Goal: Complete application form

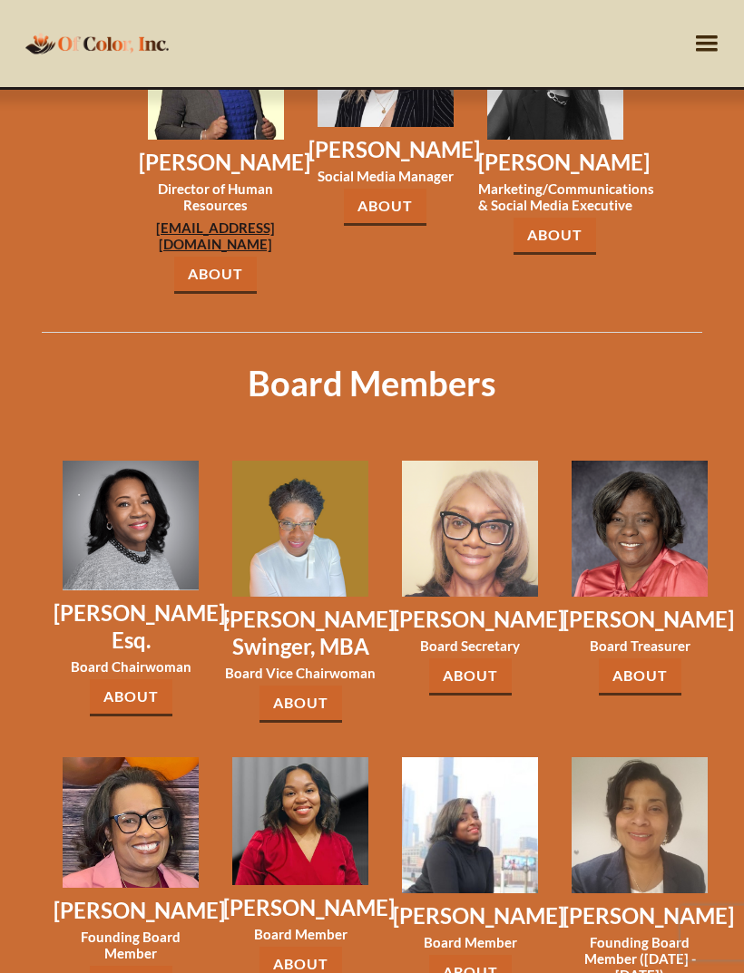
scroll to position [2331, 0]
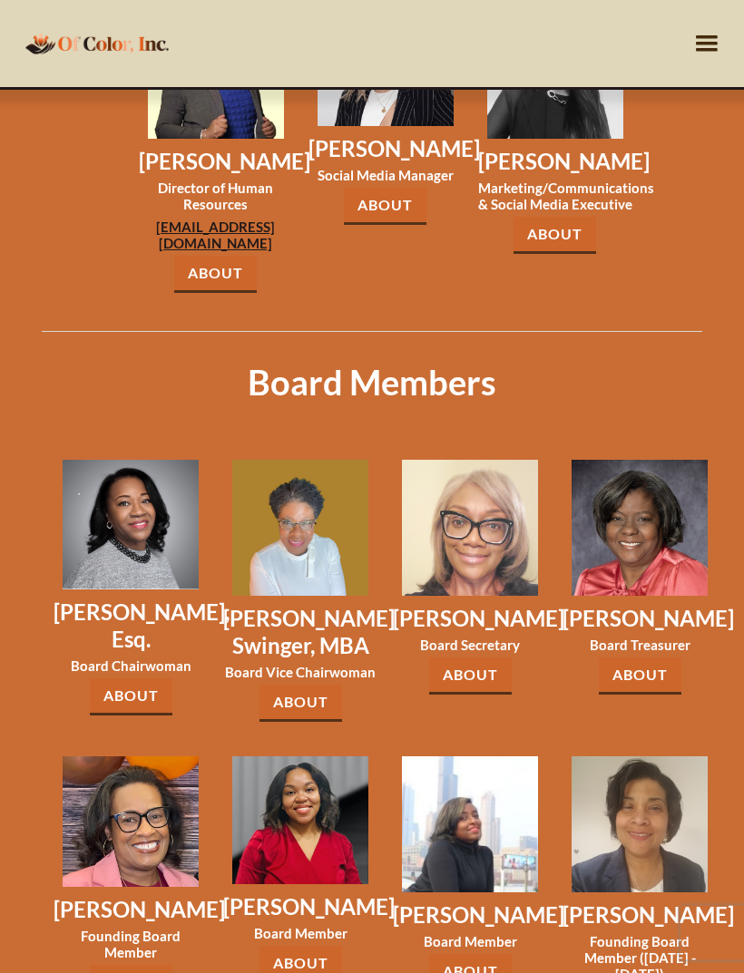
click at [699, 43] on div "menu" at bounding box center [706, 43] width 34 height 34
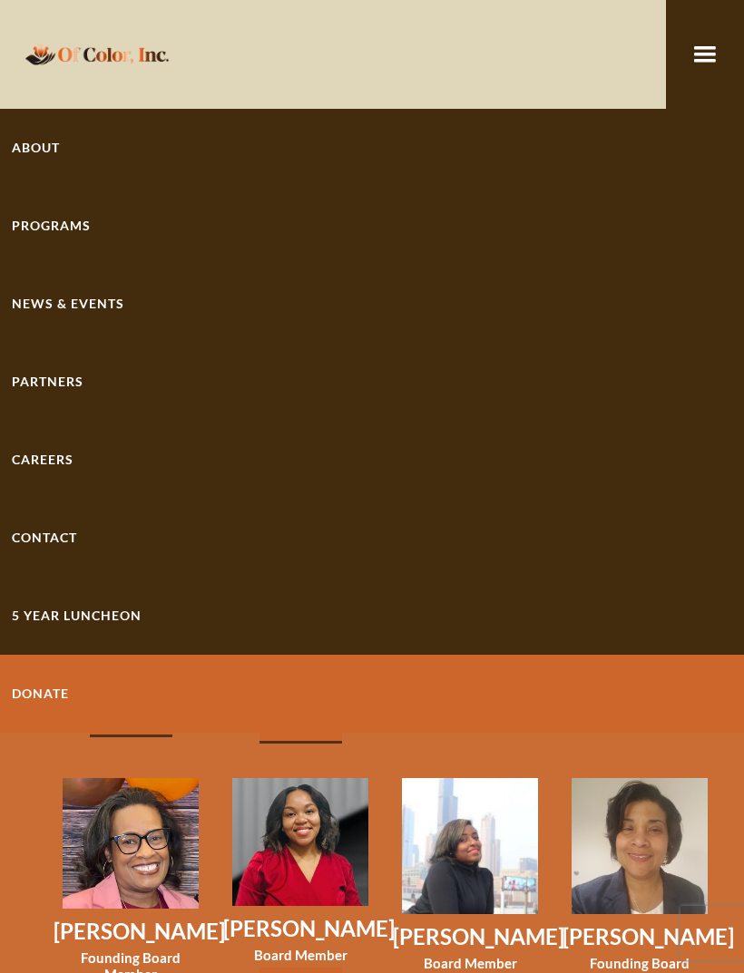
click at [93, 237] on div "Programs" at bounding box center [372, 226] width 744 height 78
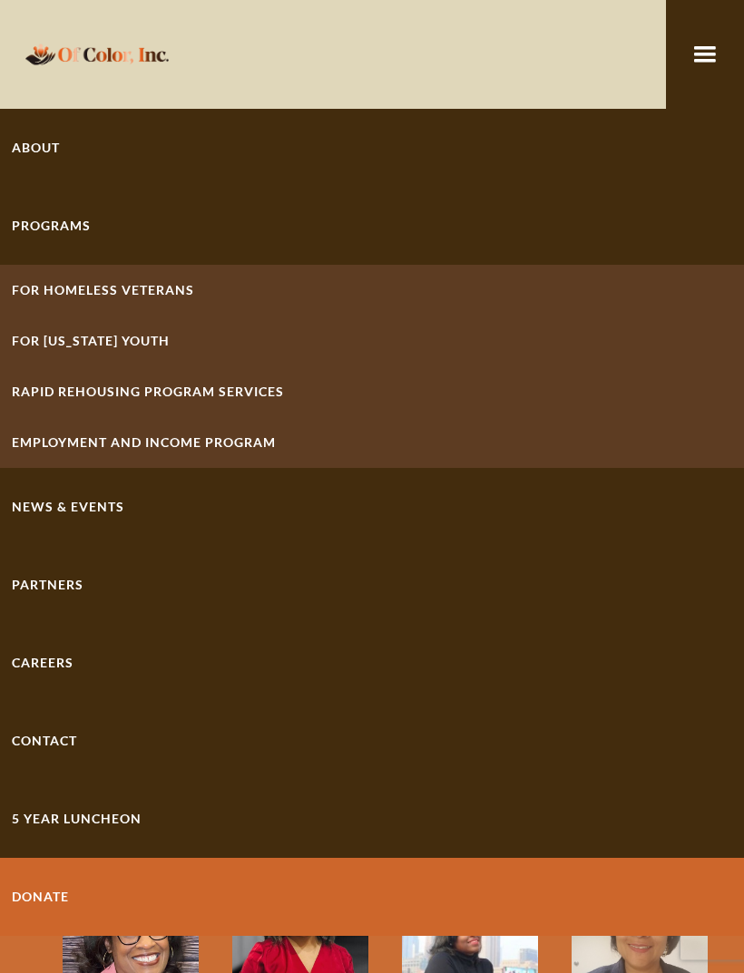
scroll to position [2229, 0]
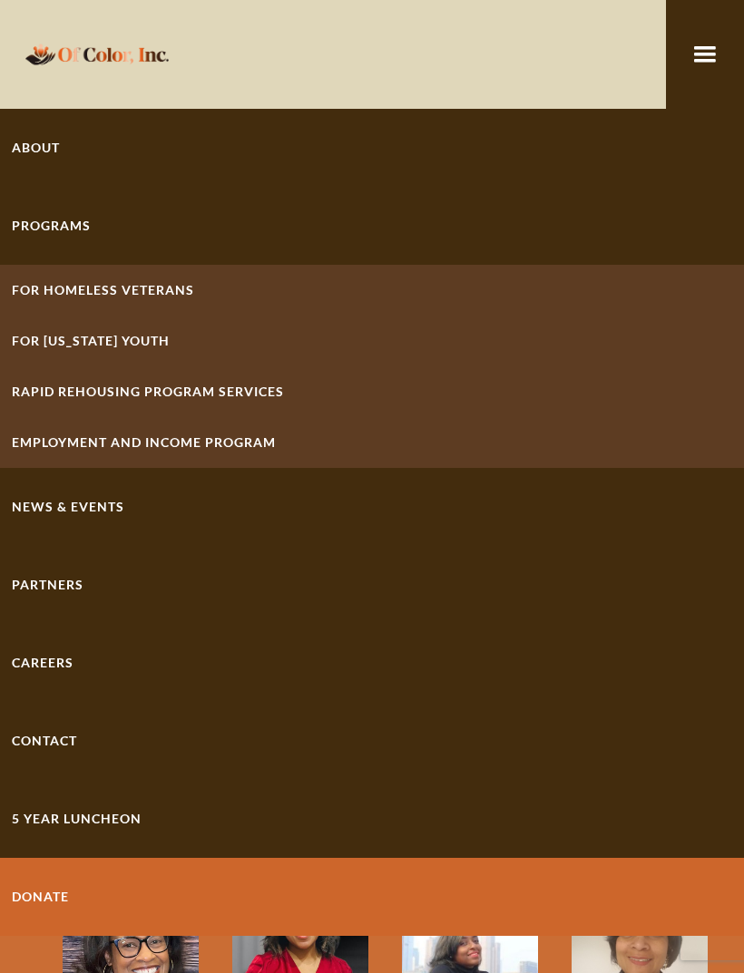
click at [103, 745] on link "Contact" at bounding box center [372, 741] width 744 height 78
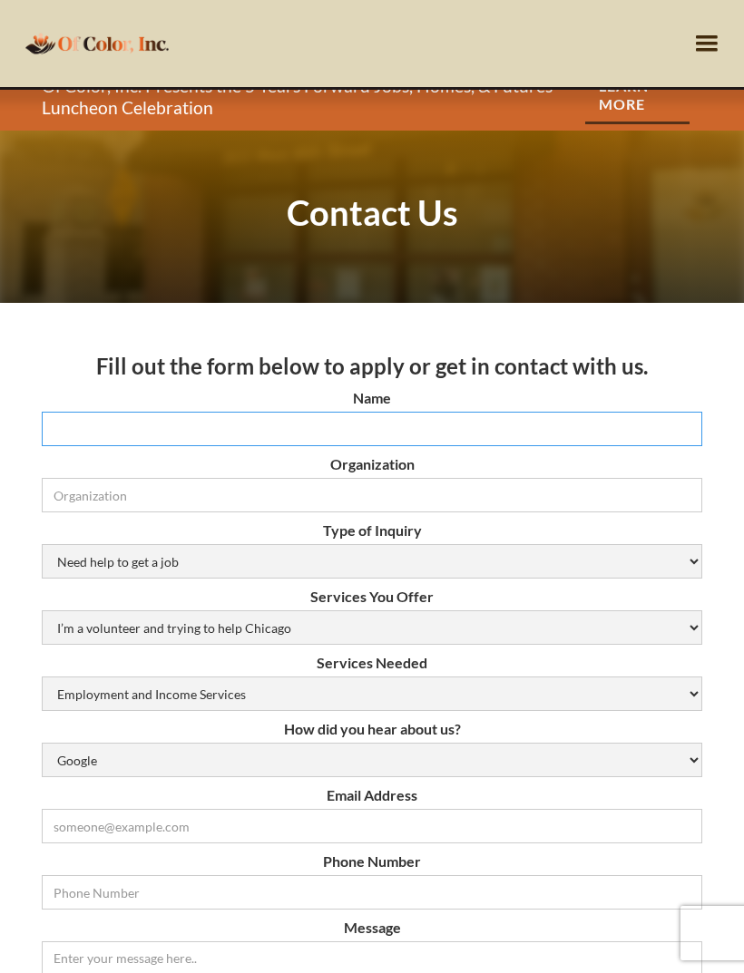
click at [464, 412] on input "Name" at bounding box center [372, 429] width 660 height 34
type input "[PERSON_NAME]"
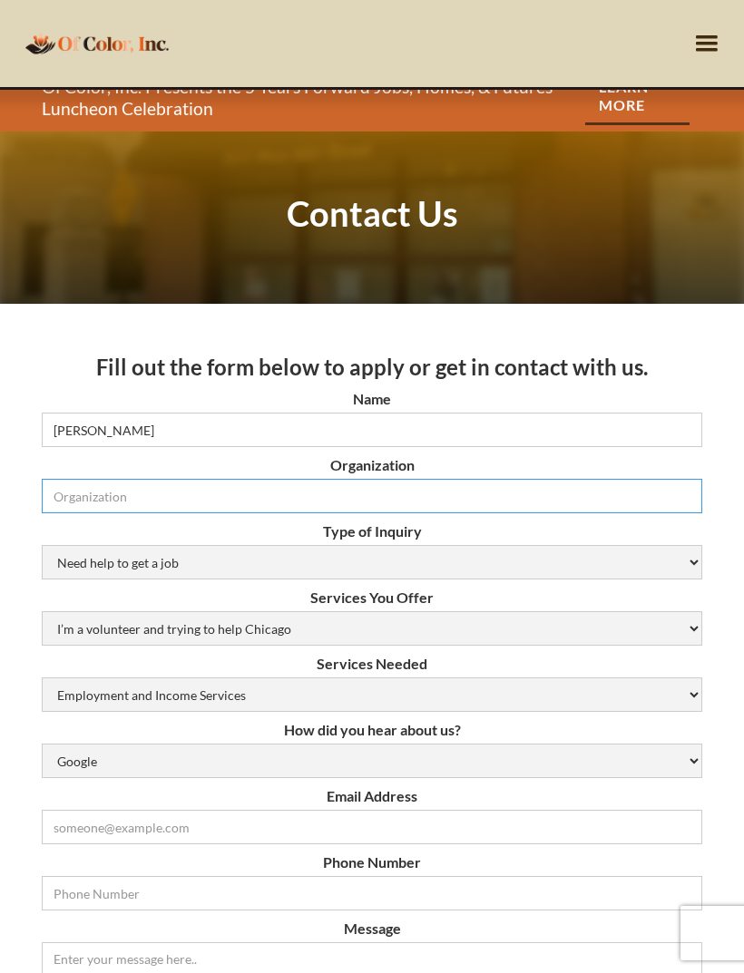
click at [451, 499] on input "Organization" at bounding box center [372, 496] width 660 height 34
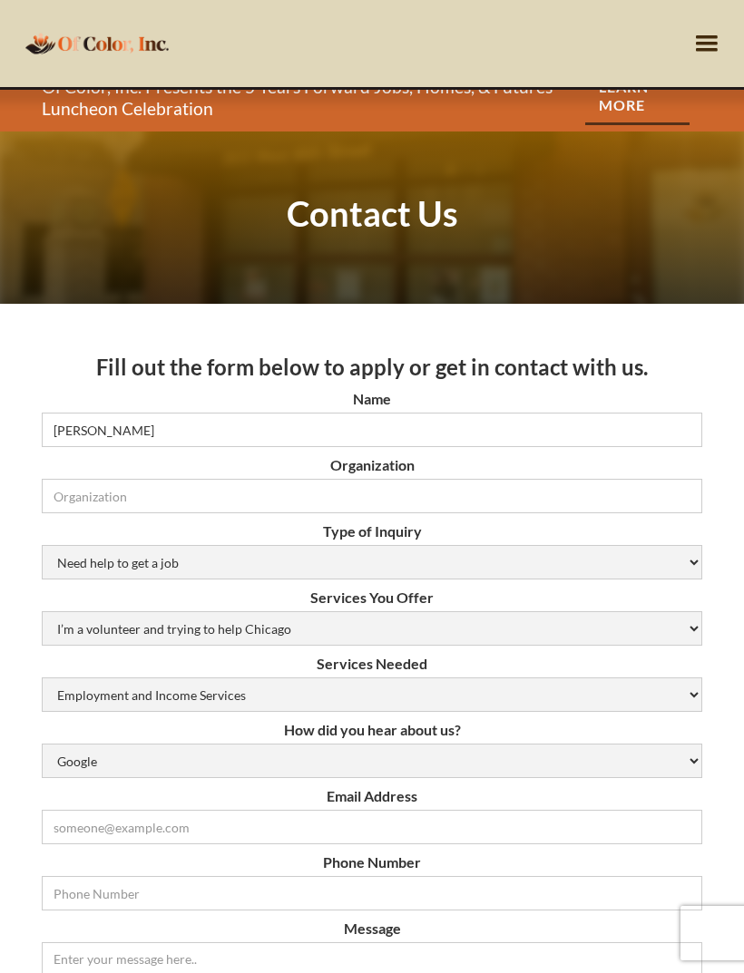
click at [601, 530] on label "Type of Inquiry" at bounding box center [372, 532] width 660 height 18
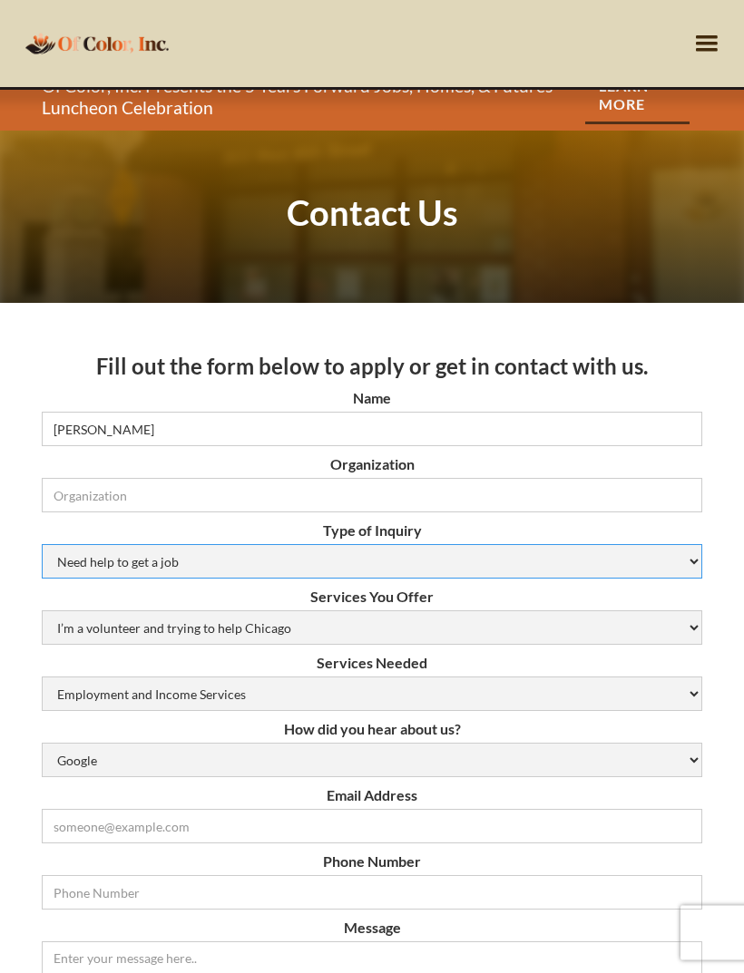
click at [565, 557] on select "Need help to get a job [DEMOGRAPHIC_DATA] or Donation Partnership Other" at bounding box center [372, 562] width 660 height 34
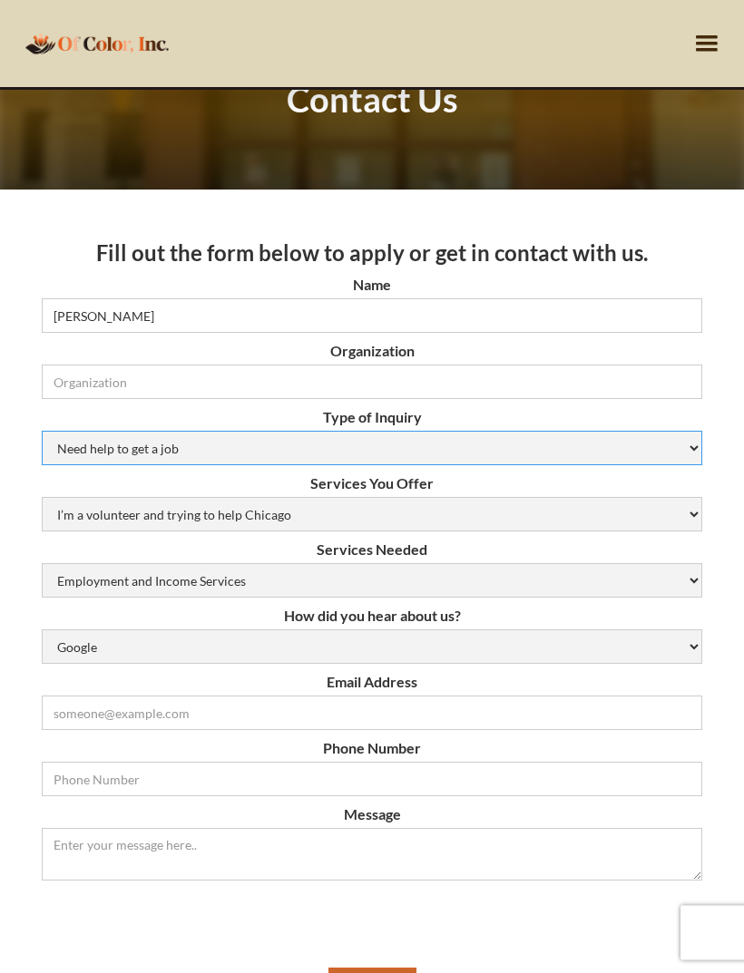
scroll to position [141, 0]
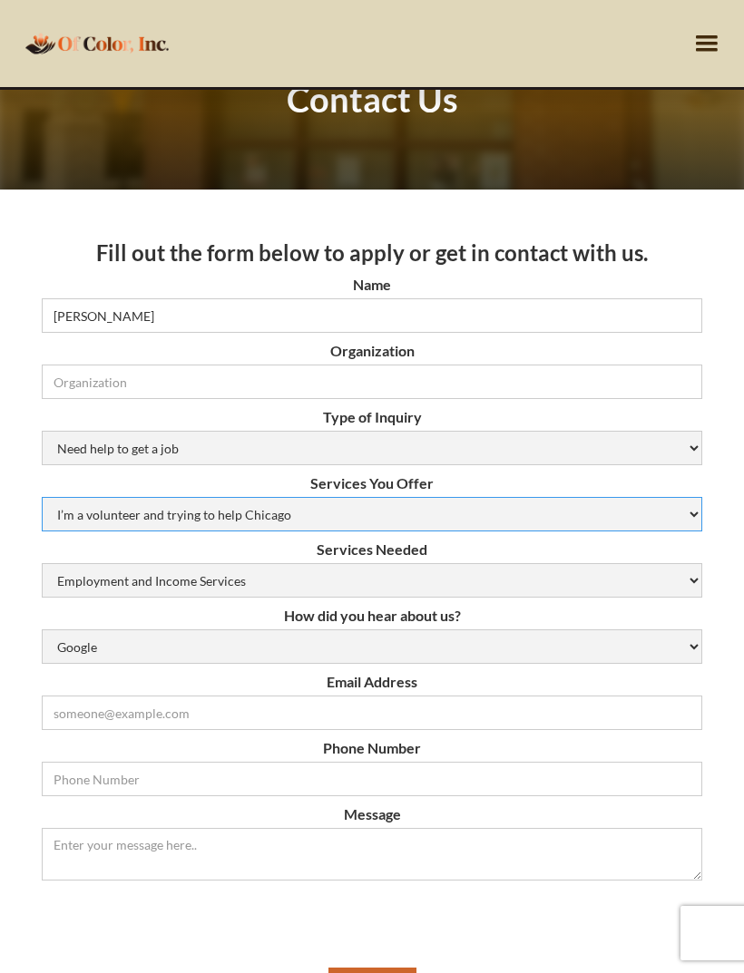
click at [538, 513] on select "I’m a volunteer and trying to help Chicago Resume Help Mock Interviewing Mentor…" at bounding box center [372, 514] width 660 height 34
select select "job-opportunities"
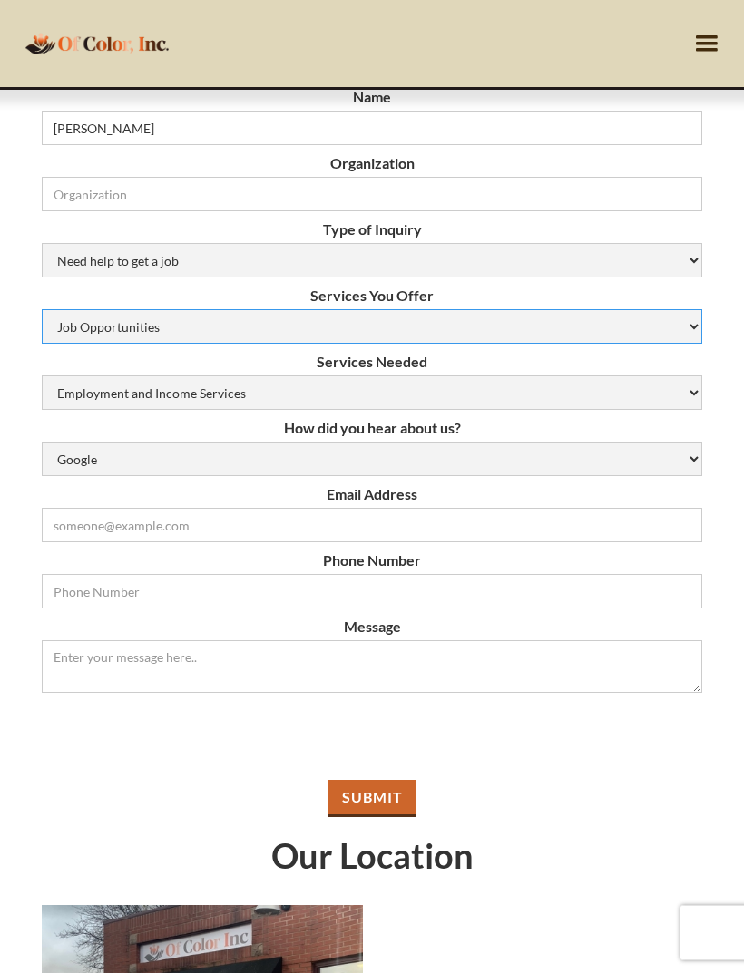
scroll to position [298, 0]
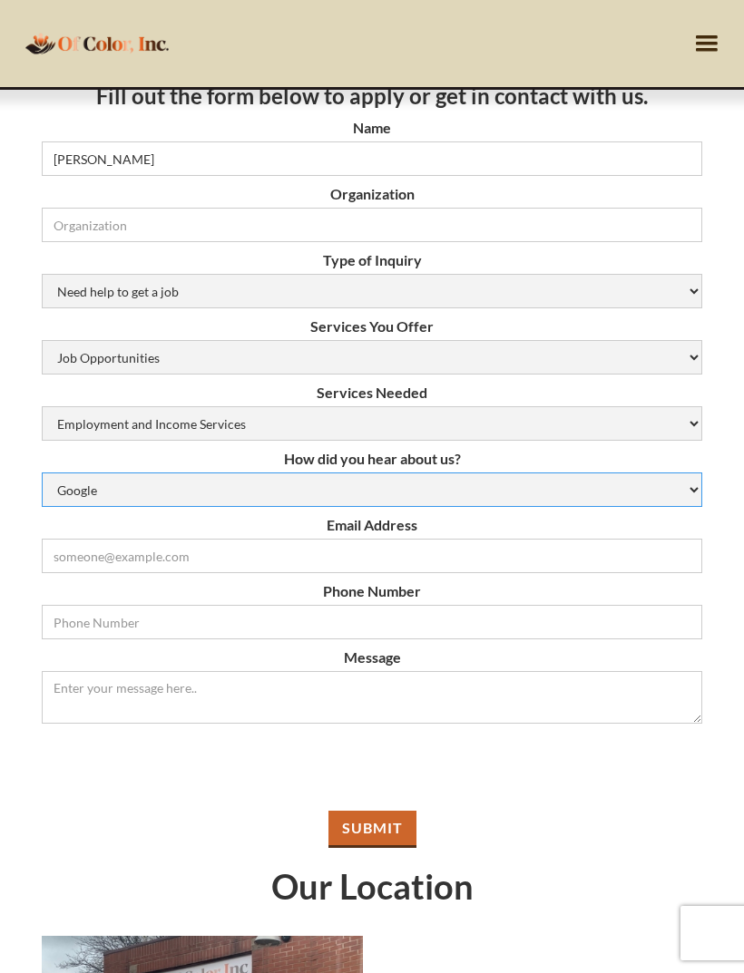
click at [639, 490] on select "Google Social Media Word of Mouth Other" at bounding box center [372, 490] width 660 height 34
click at [459, 476] on select "Google Social Media Word of Mouth Other" at bounding box center [372, 490] width 660 height 34
select select "word-of-mouth"
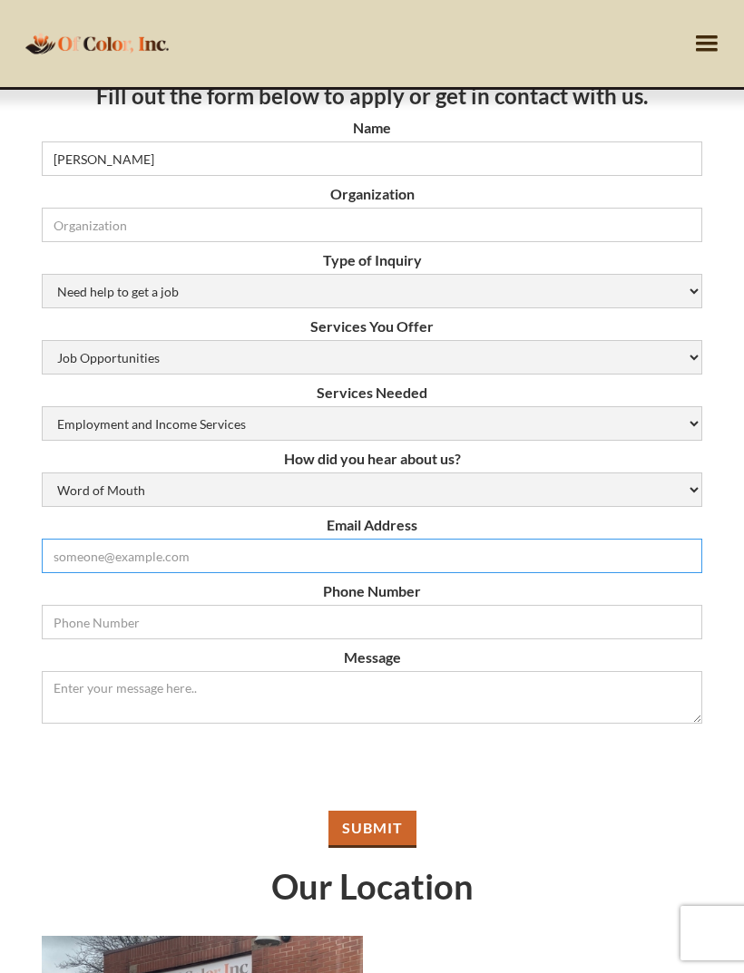
click at [473, 556] on input "Email Form" at bounding box center [372, 556] width 660 height 34
type input "[EMAIL_ADDRESS][DOMAIN_NAME]"
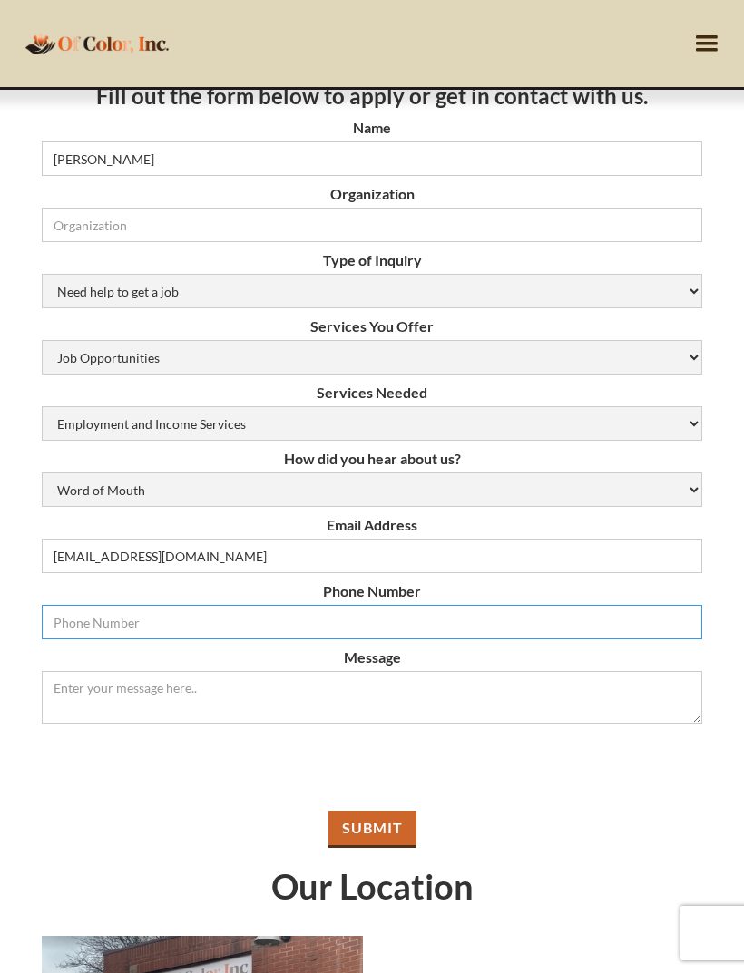
click at [435, 629] on input "Email Form" at bounding box center [372, 622] width 660 height 34
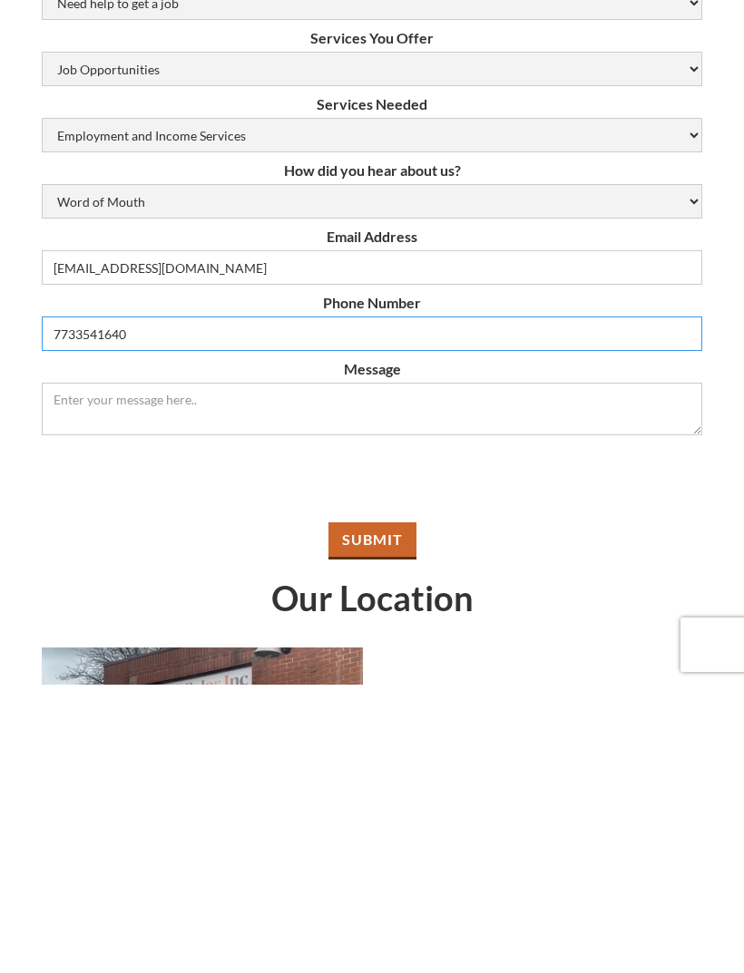
type input "7733541640"
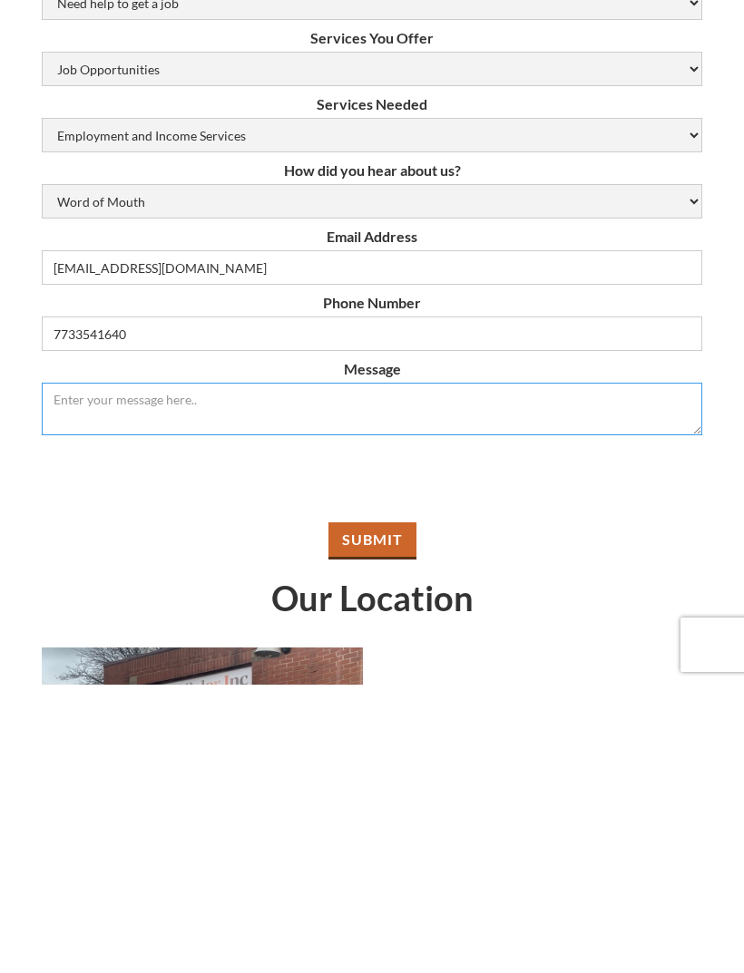
click at [640, 671] on textarea "Message" at bounding box center [372, 697] width 660 height 53
click at [248, 671] on textarea "Need help with job placement and GED" at bounding box center [372, 697] width 660 height 53
click at [459, 671] on textarea "Need help with job placement and want to work on getting my GED" at bounding box center [372, 697] width 660 height 53
type textarea "Need help with job placement and want to work on getting my GED and background …"
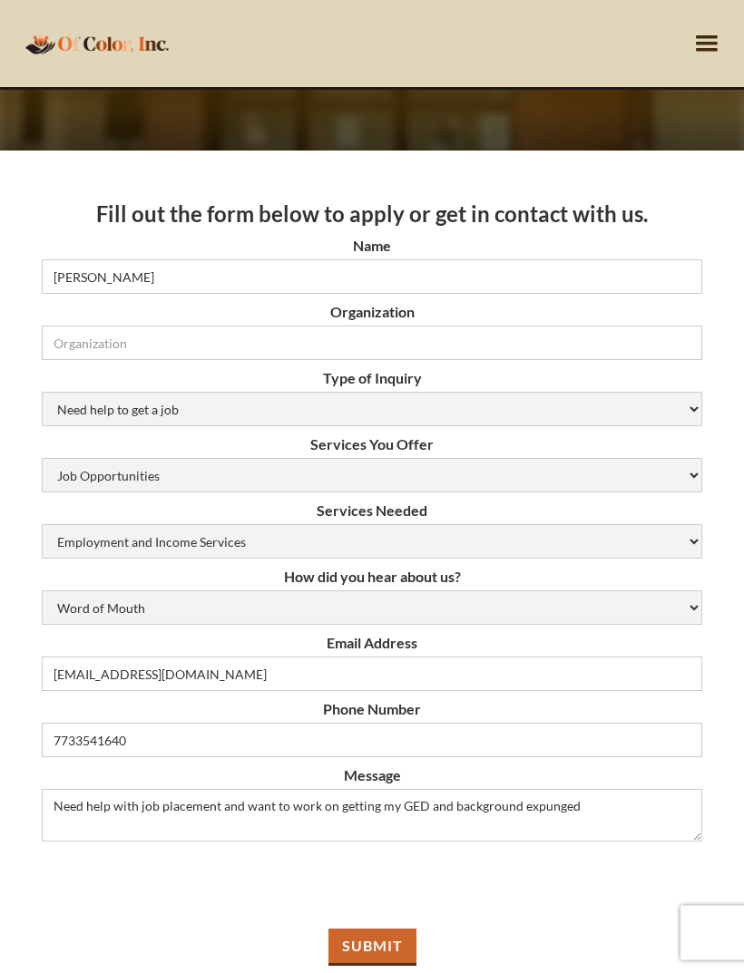
scroll to position [180, 0]
click at [392, 930] on input "Submit" at bounding box center [372, 947] width 88 height 37
click at [485, 357] on input "Organization" at bounding box center [372, 343] width 660 height 34
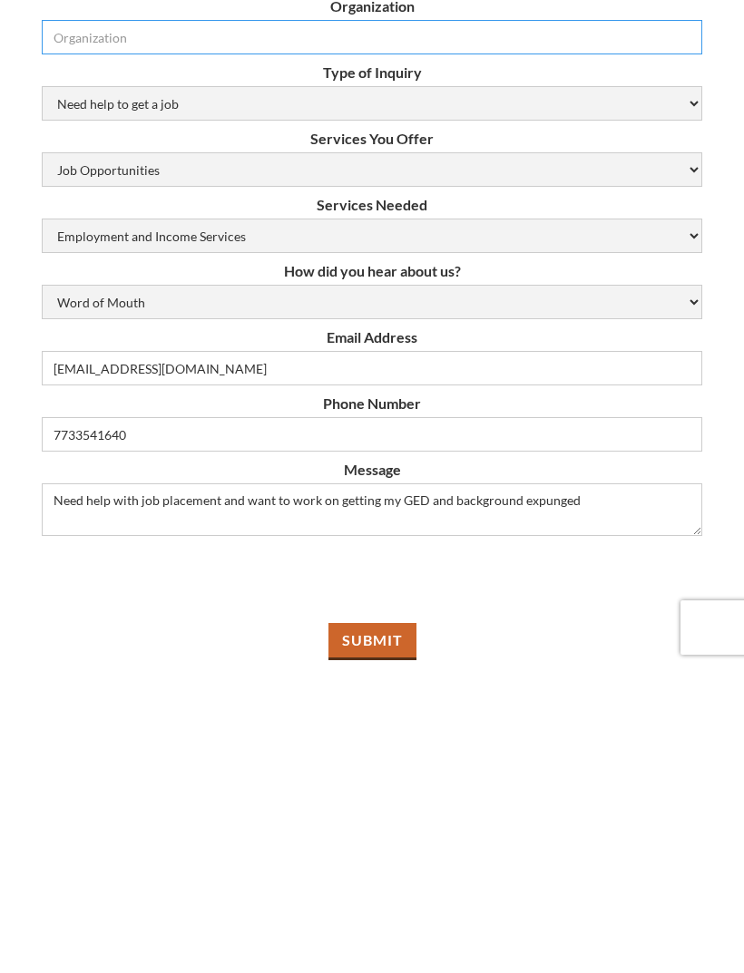
scroll to position [244, 0]
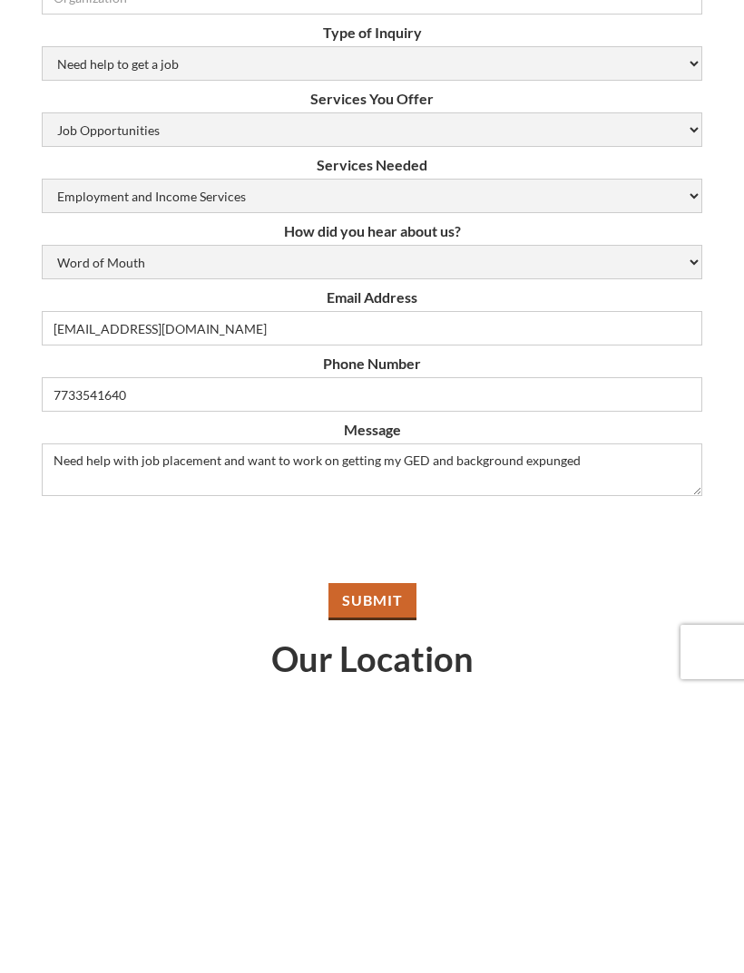
click at [407, 864] on input "Submit" at bounding box center [372, 882] width 88 height 37
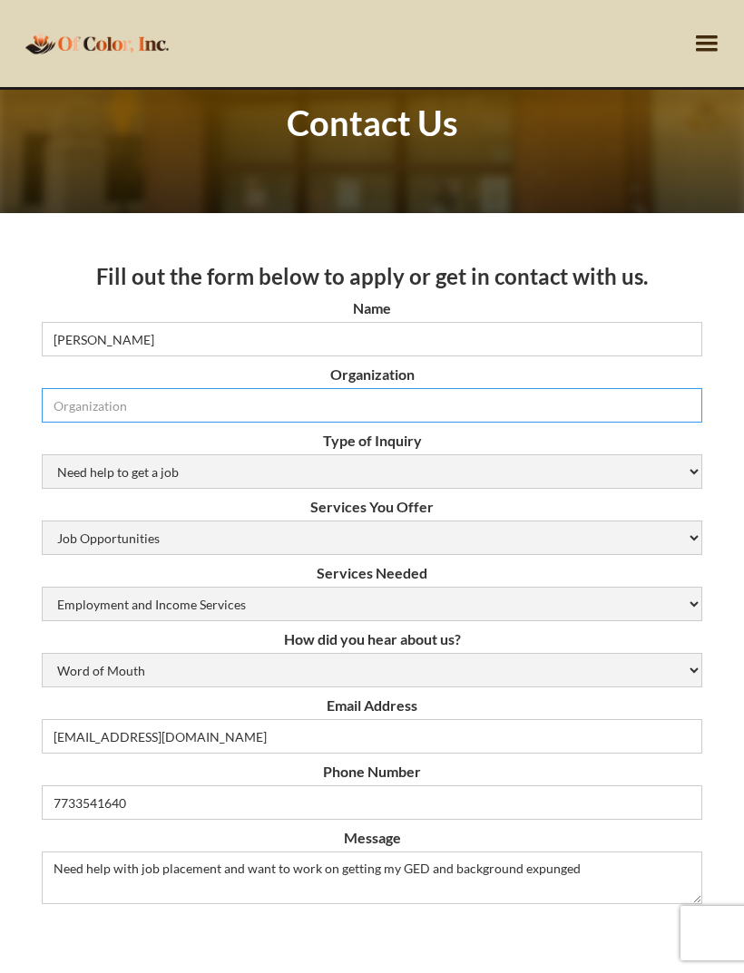
scroll to position [116, 0]
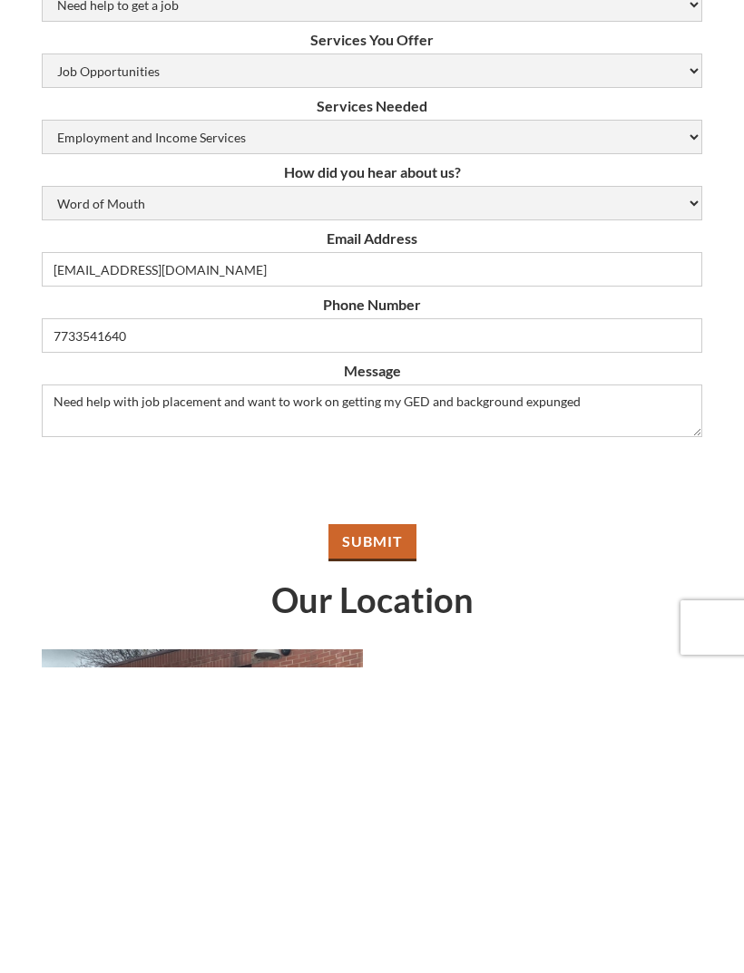
type input "Color Inc"
click at [391, 830] on input "Submit" at bounding box center [372, 848] width 88 height 37
type input "Please wait..."
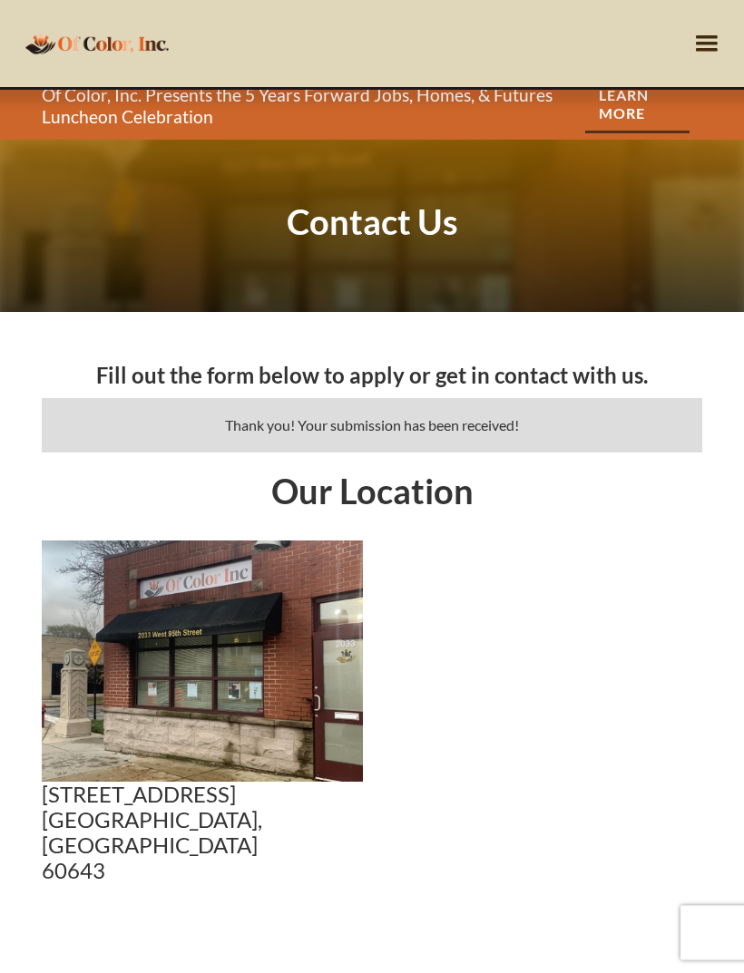
scroll to position [0, 0]
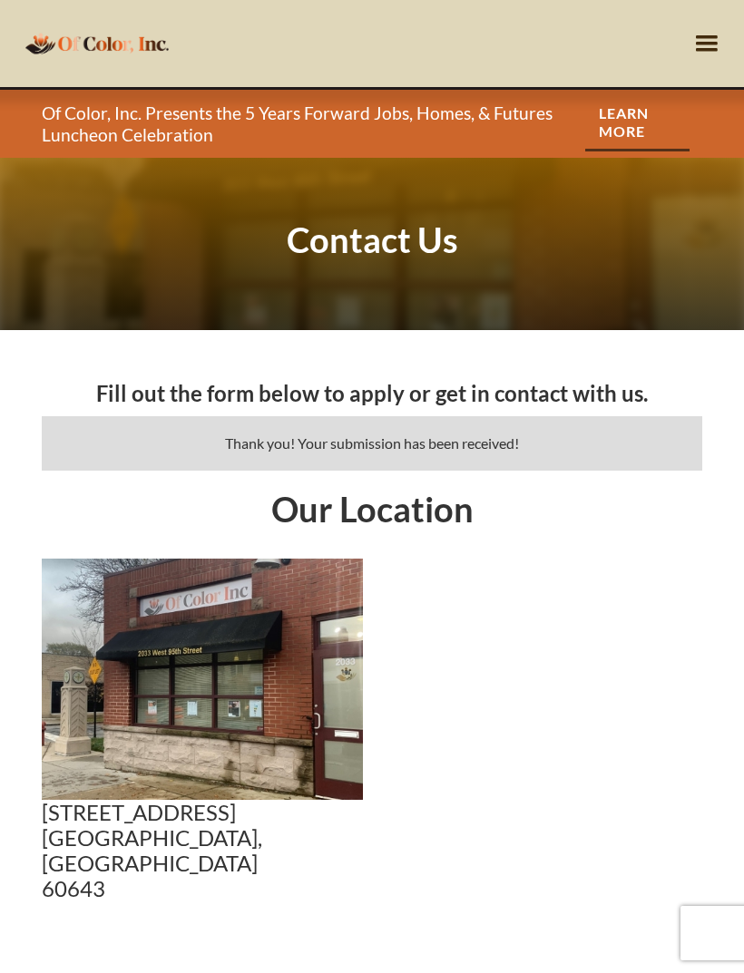
click at [686, 50] on div "menu" at bounding box center [706, 43] width 74 height 87
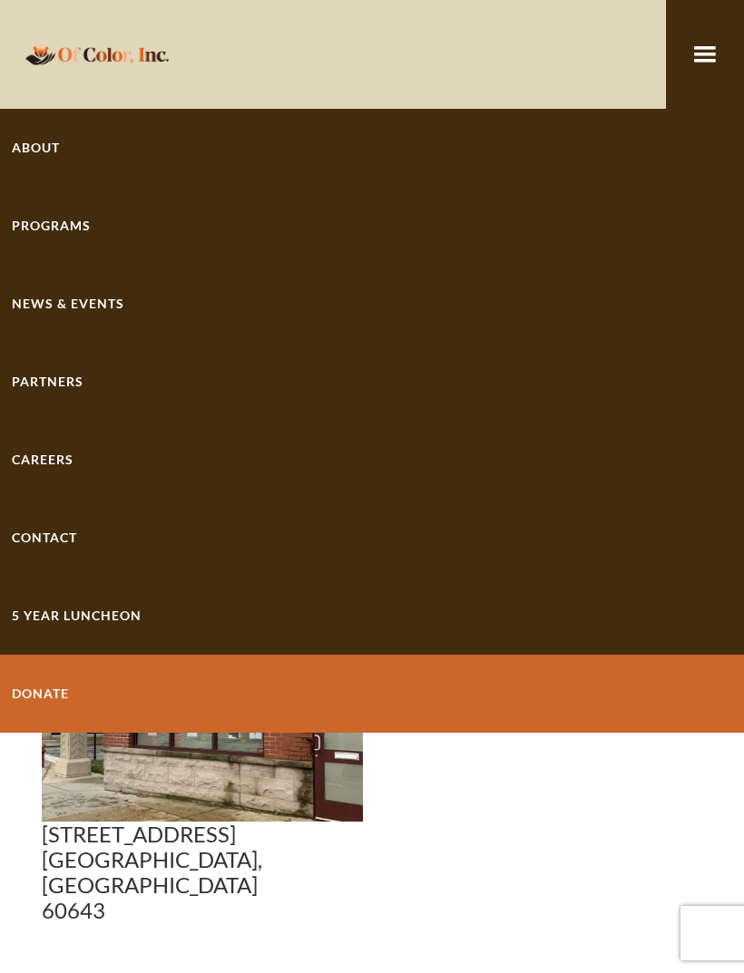
click at [178, 151] on link "About" at bounding box center [372, 148] width 744 height 78
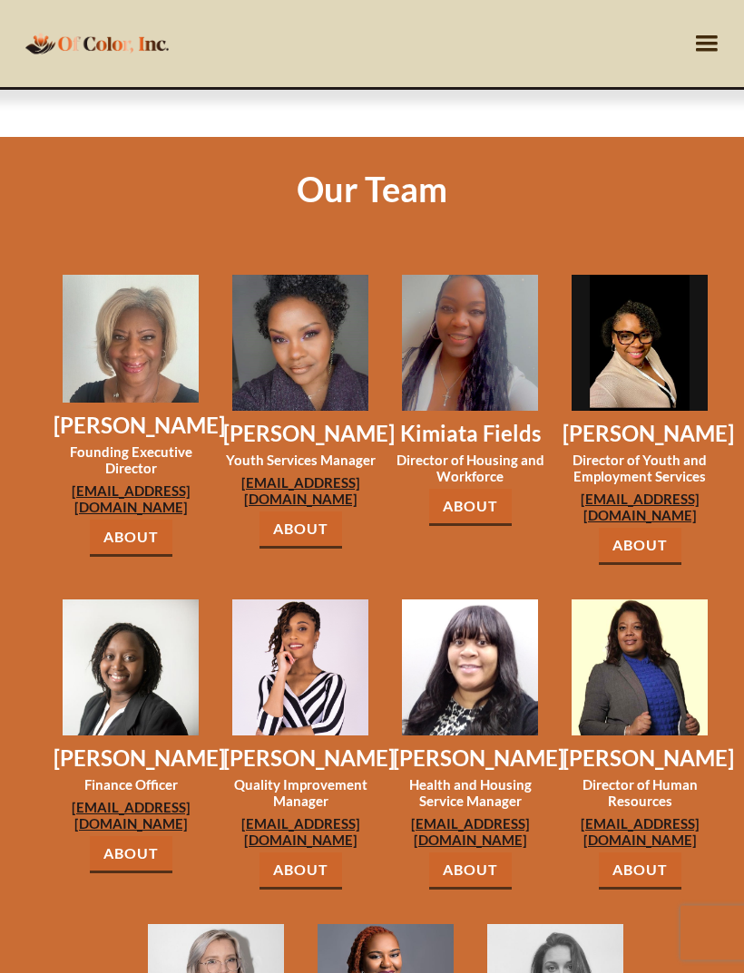
scroll to position [1411, 0]
click at [366, 507] on div "[EMAIL_ADDRESS][DOMAIN_NAME]" at bounding box center [300, 490] width 154 height 33
